Goal: Transaction & Acquisition: Book appointment/travel/reservation

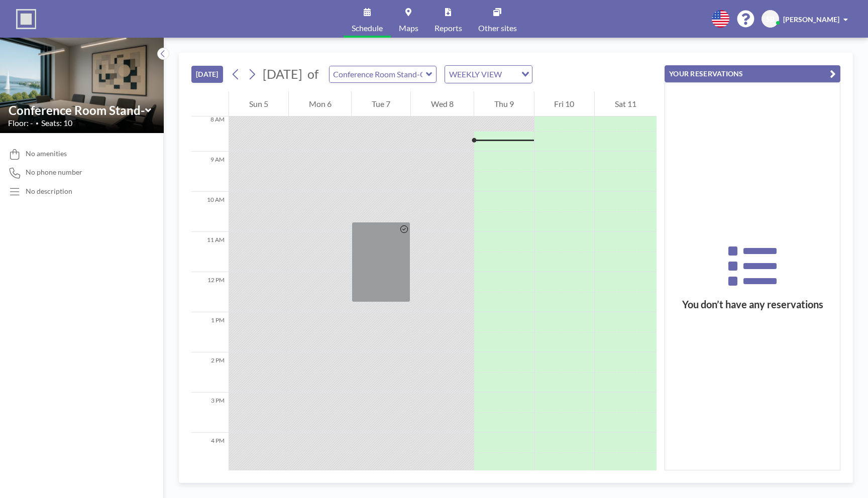
scroll to position [222, 0]
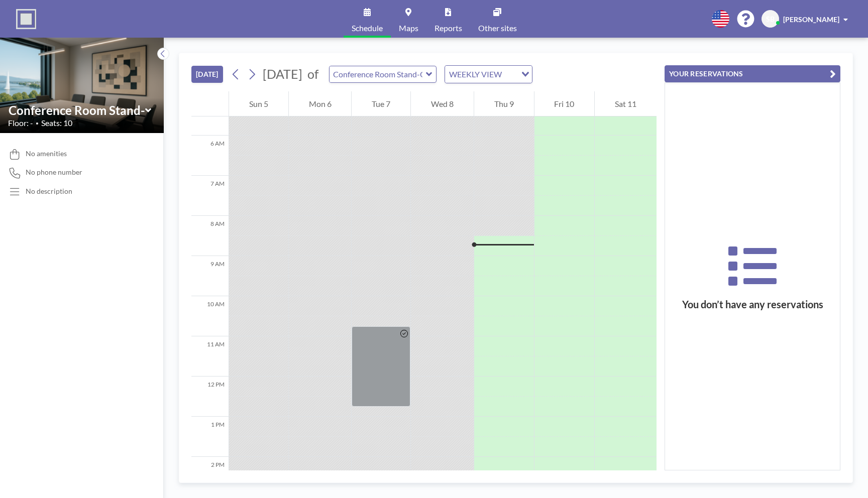
click at [510, 176] on div at bounding box center [504, 186] width 60 height 20
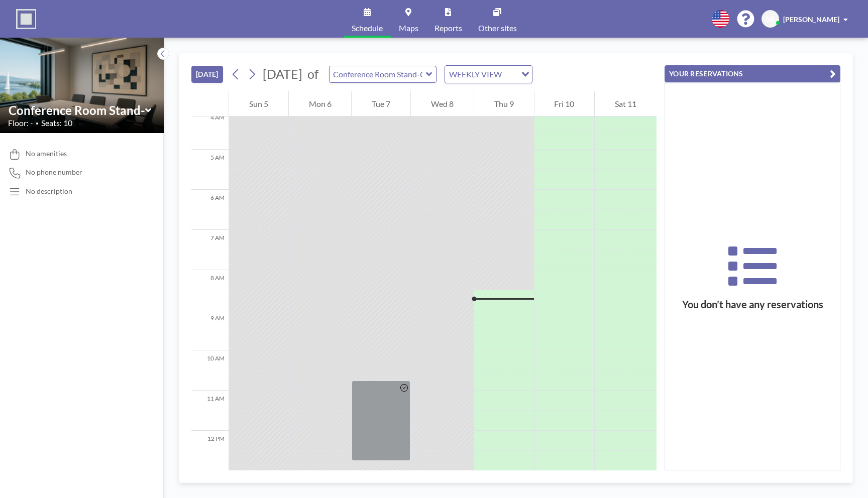
scroll to position [188, 0]
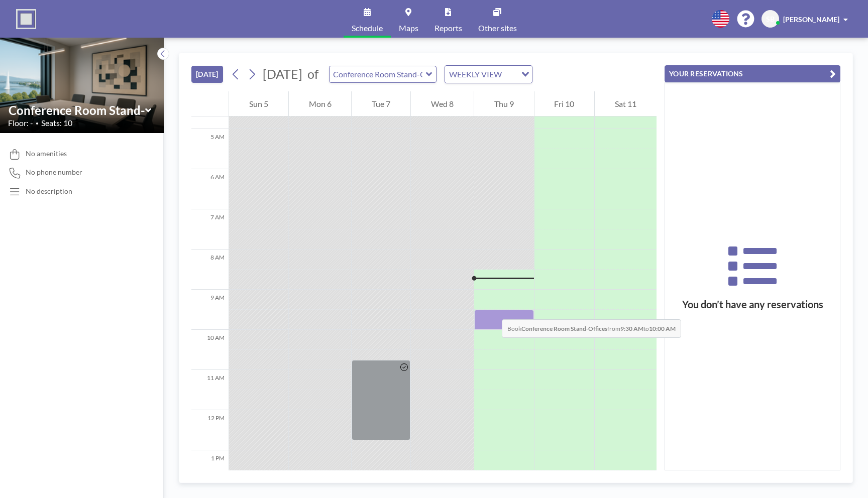
click at [492, 310] on div at bounding box center [504, 320] width 60 height 20
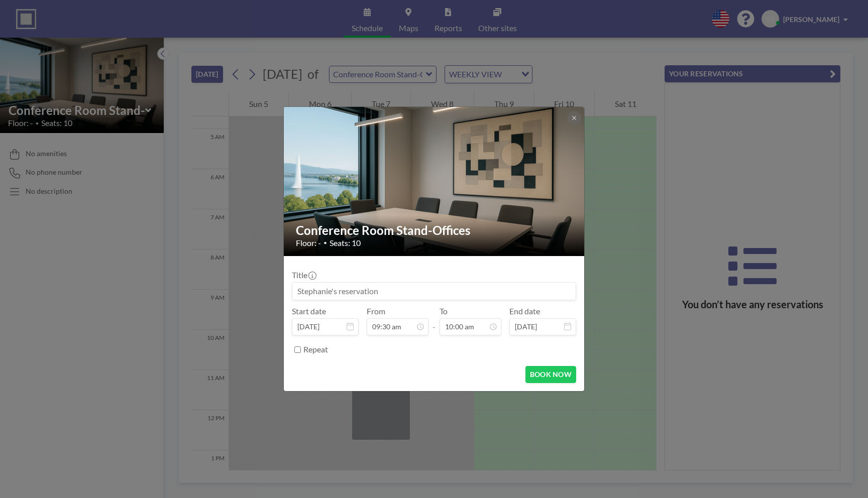
click at [469, 292] on input at bounding box center [433, 291] width 283 height 17
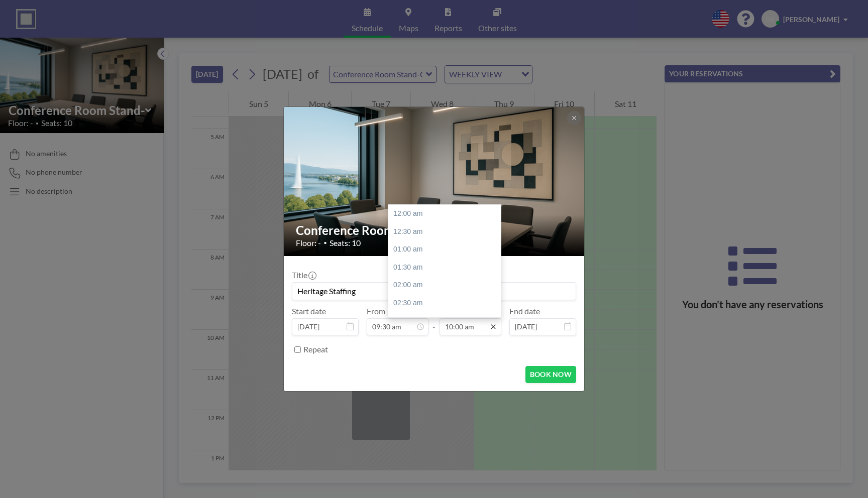
scroll to position [358, 0]
type input "Heritage Staffing"
click at [492, 327] on icon at bounding box center [493, 327] width 5 height 5
click at [428, 234] on div "10:30 am" at bounding box center [444, 232] width 113 height 18
type input "10:30 am"
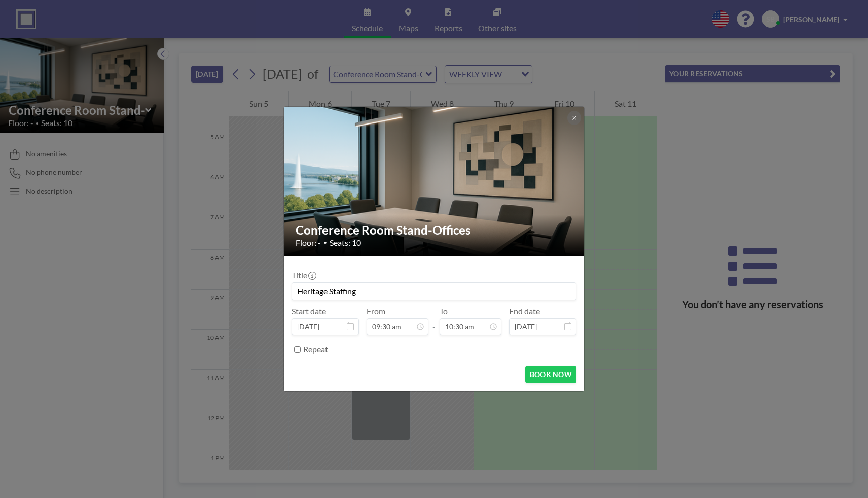
scroll to position [375, 0]
click at [539, 371] on button "BOOK NOW" at bounding box center [551, 374] width 51 height 17
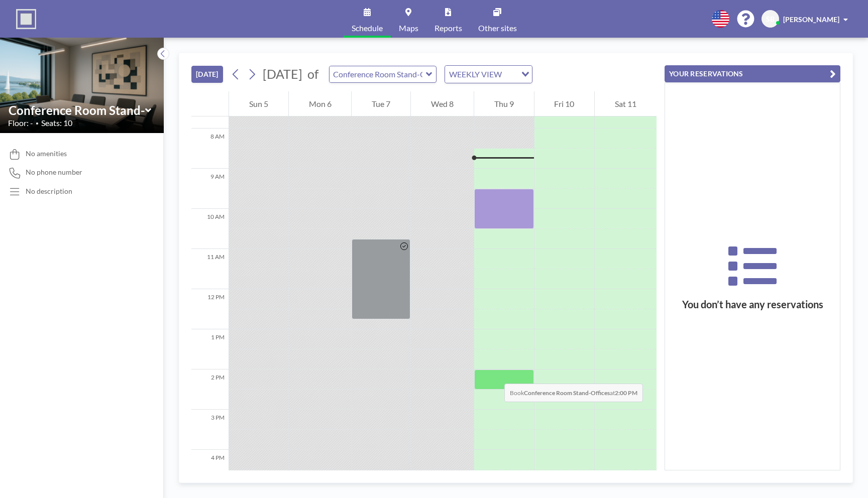
scroll to position [310, 0]
click at [492, 372] on div at bounding box center [504, 379] width 60 height 20
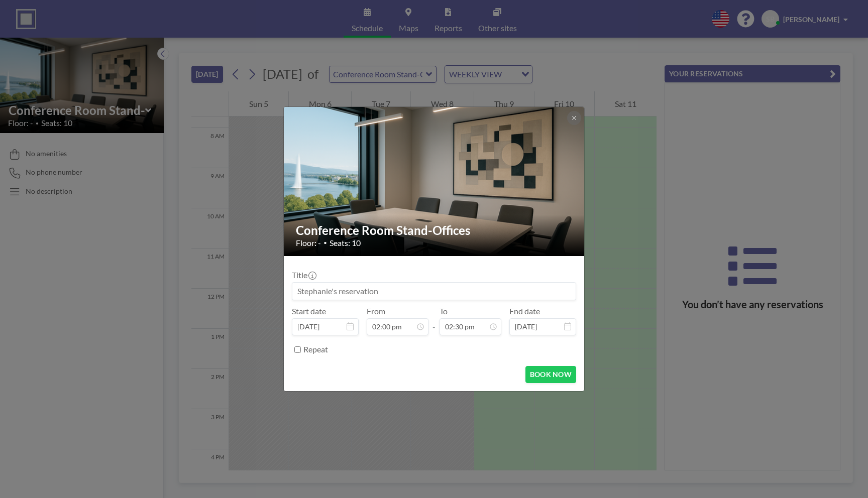
scroll to position [179, 0]
click at [396, 290] on input at bounding box center [433, 291] width 283 height 17
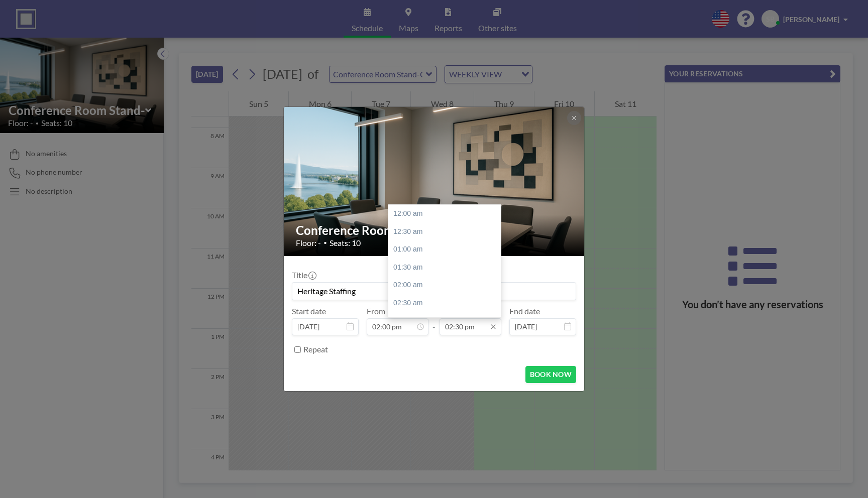
scroll to position [519, 0]
type input "Heritage Staffing"
click at [413, 232] on div "03:00 pm" at bounding box center [444, 232] width 113 height 18
type input "03:00 pm"
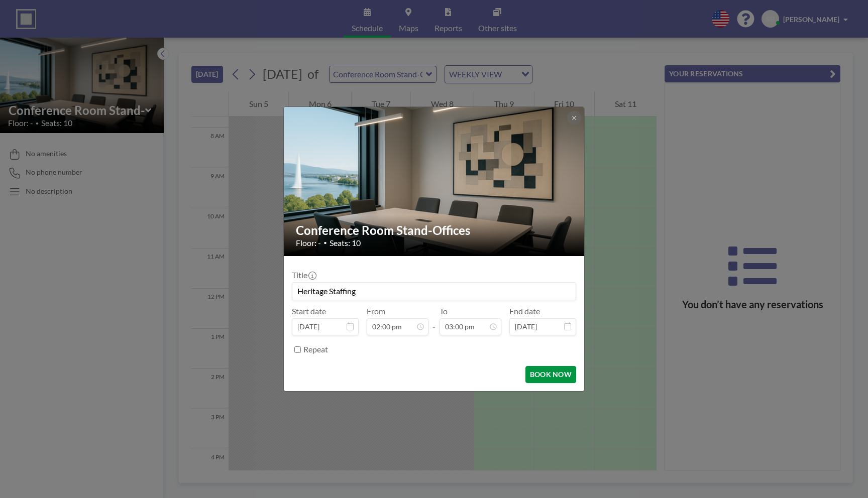
scroll to position [179, 0]
click at [537, 378] on button "BOOK NOW" at bounding box center [551, 374] width 51 height 17
